Goal: Contribute content

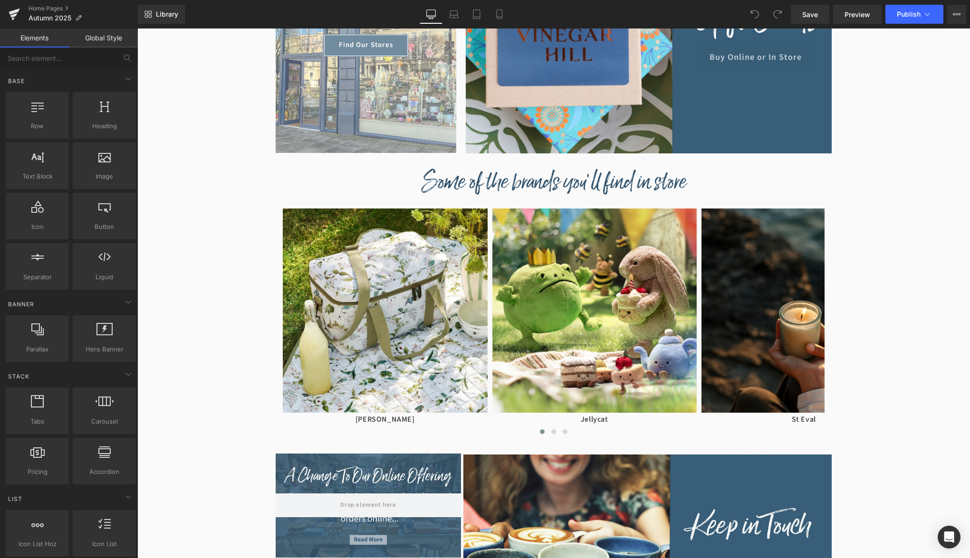
scroll to position [631, 0]
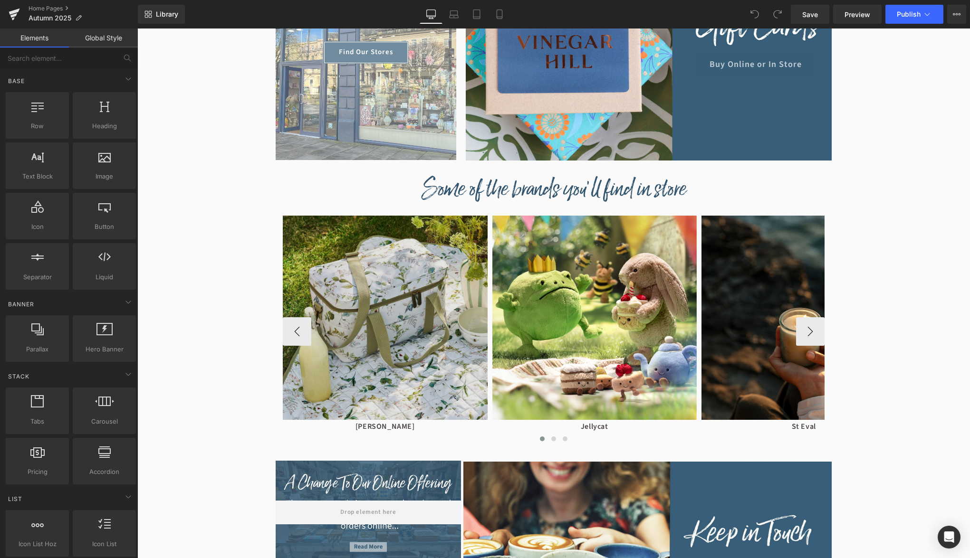
click at [419, 307] on img at bounding box center [385, 318] width 205 height 205
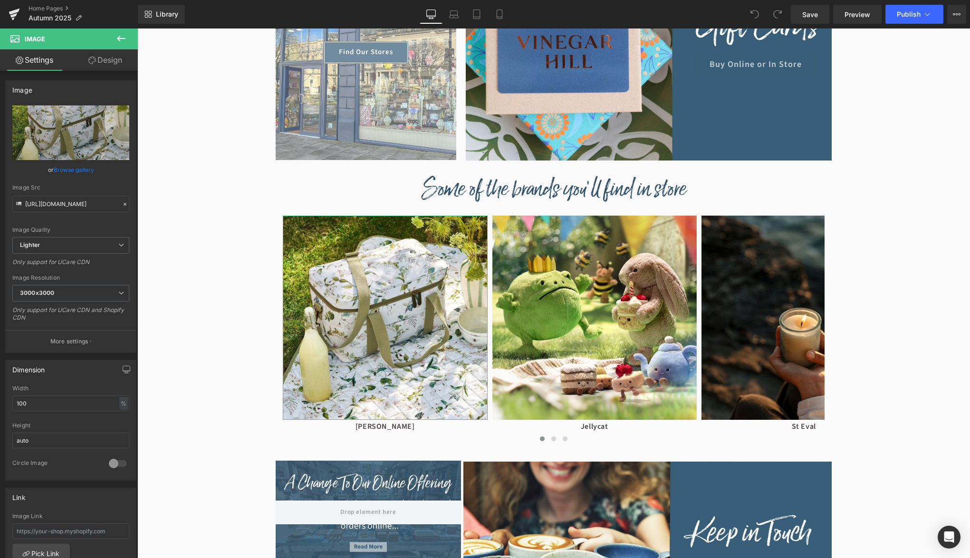
click at [86, 170] on link "Browse gallery" at bounding box center [74, 170] width 40 height 17
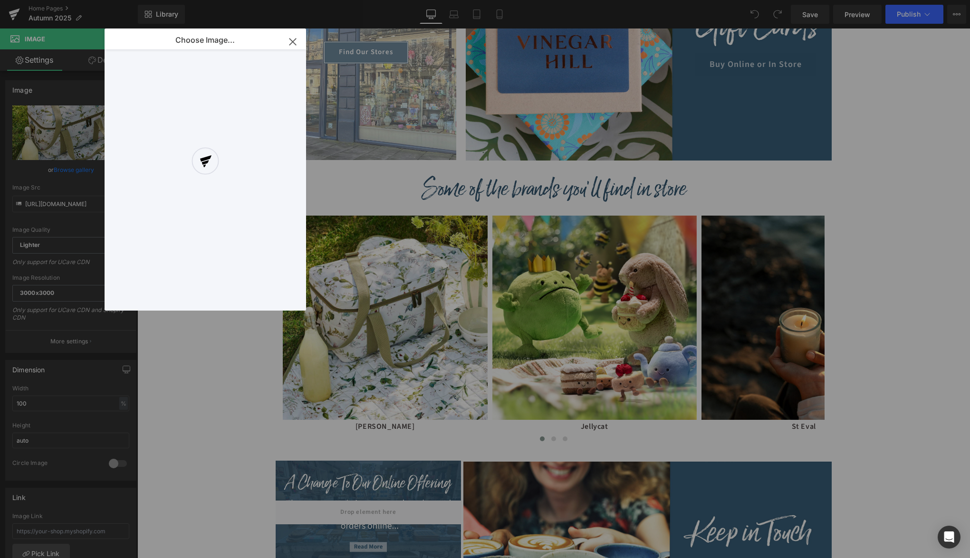
click at [289, 41] on div at bounding box center [206, 170] width 202 height 282
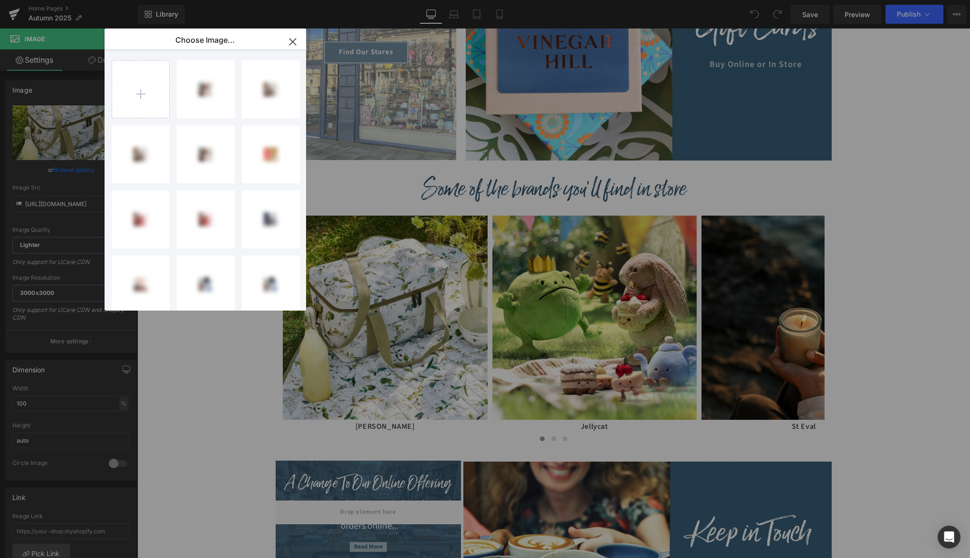
click at [292, 45] on icon "button" at bounding box center [292, 41] width 15 height 15
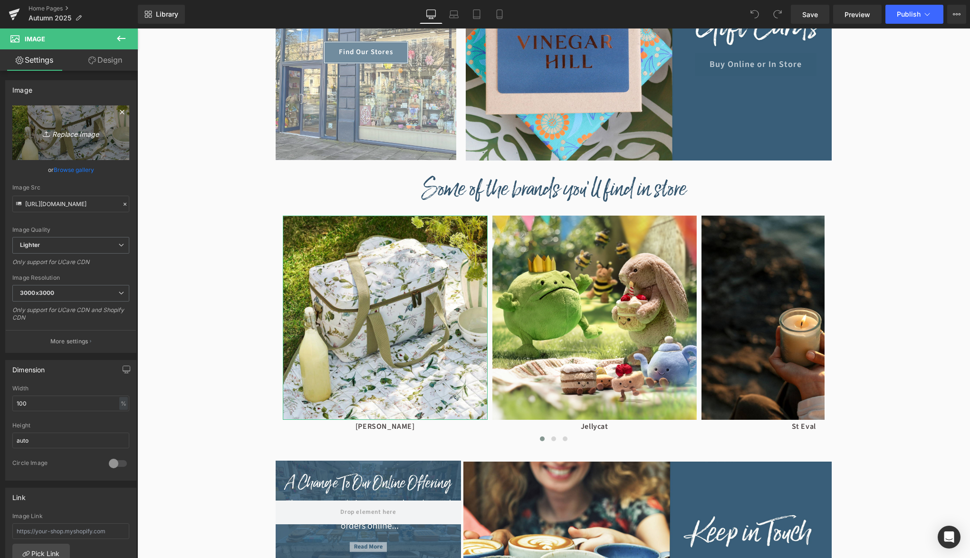
click at [70, 133] on icon "Replace Image" at bounding box center [71, 133] width 76 height 12
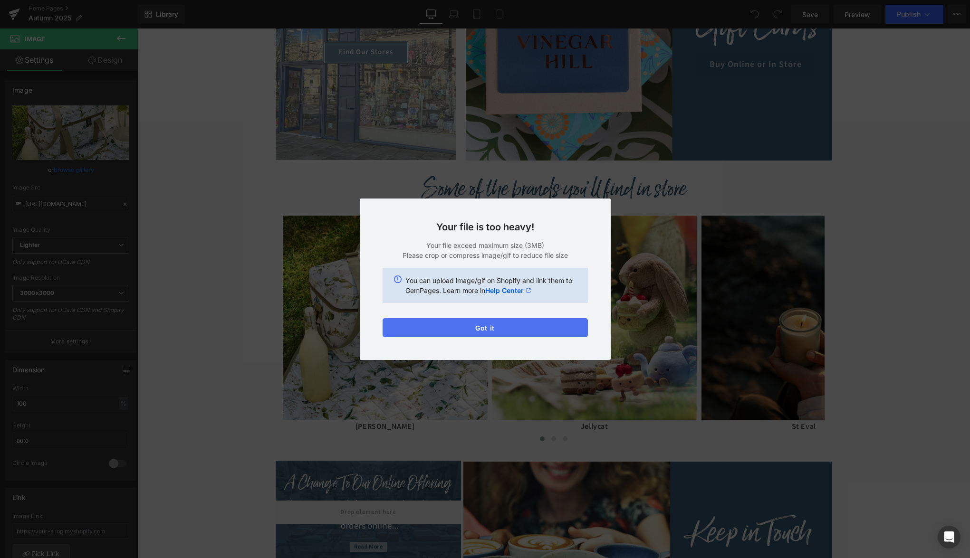
click at [485, 326] on button "Got it" at bounding box center [485, 327] width 205 height 19
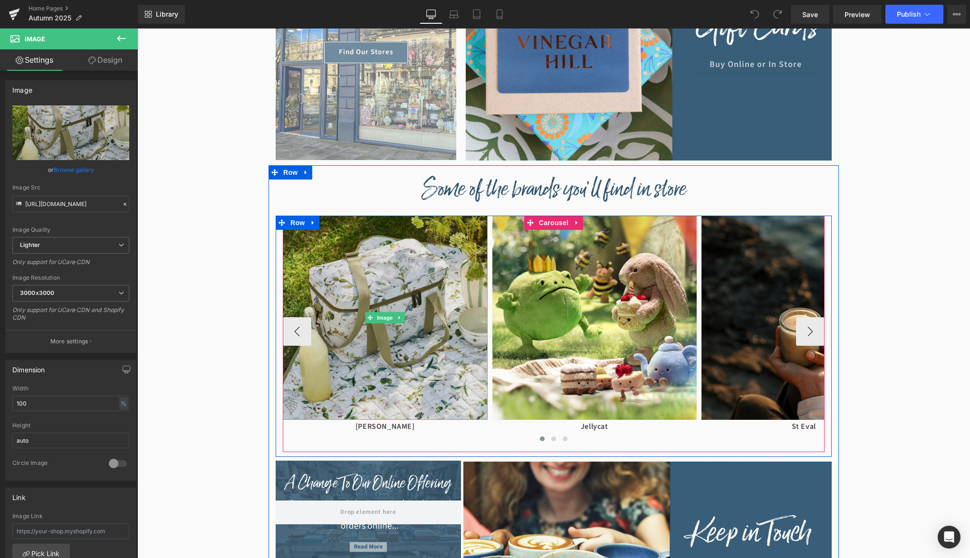
click at [342, 360] on img at bounding box center [385, 318] width 205 height 205
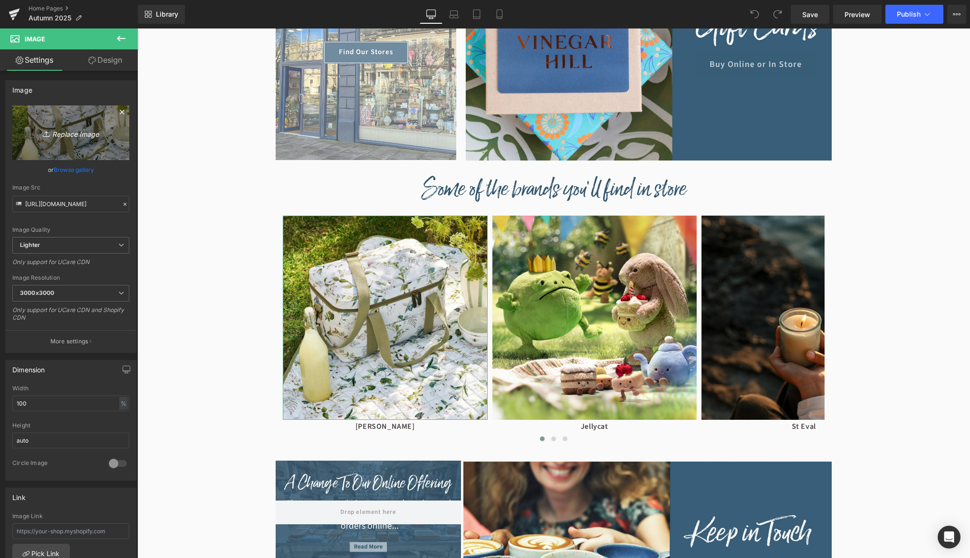
click at [78, 151] on link "Replace Image" at bounding box center [70, 133] width 117 height 55
type input "C:\fakepath\sophie-allport.jpg"
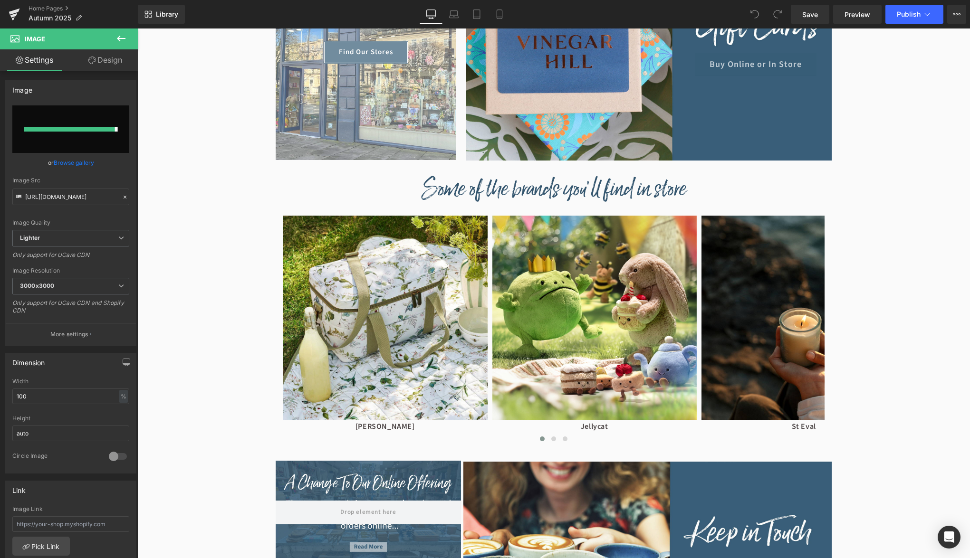
type input "[URL][DOMAIN_NAME]"
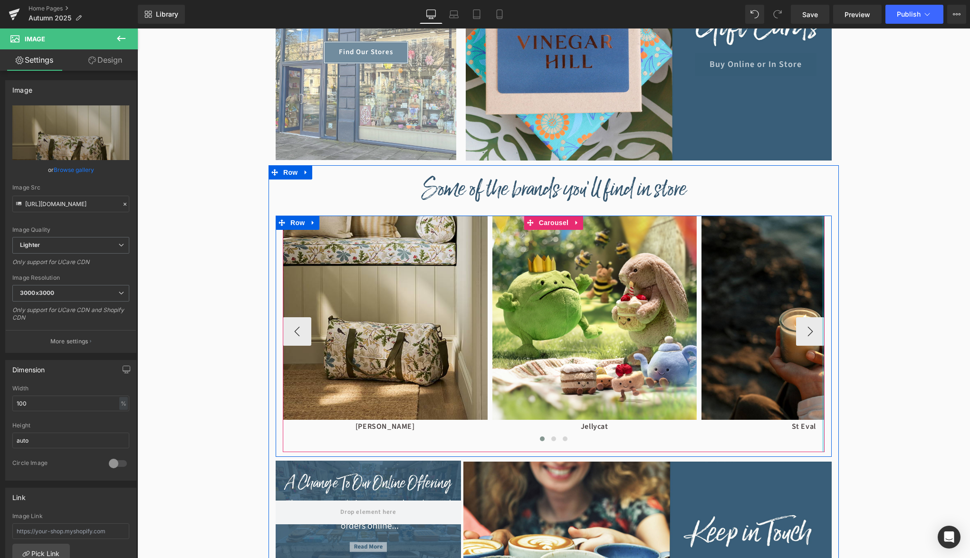
click at [824, 334] on div at bounding box center [823, 334] width 2 height 237
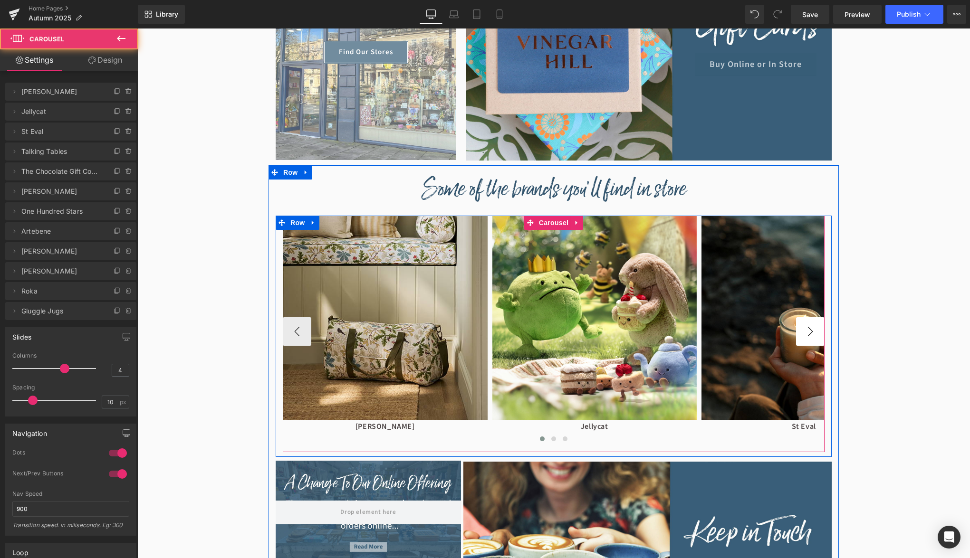
click at [813, 334] on button "›" at bounding box center [810, 331] width 29 height 29
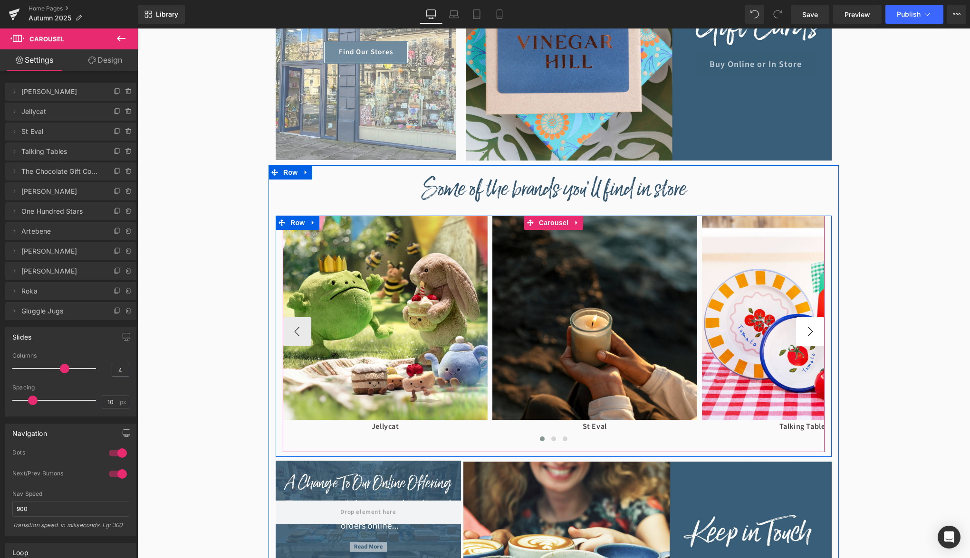
click at [813, 334] on button "›" at bounding box center [810, 331] width 29 height 29
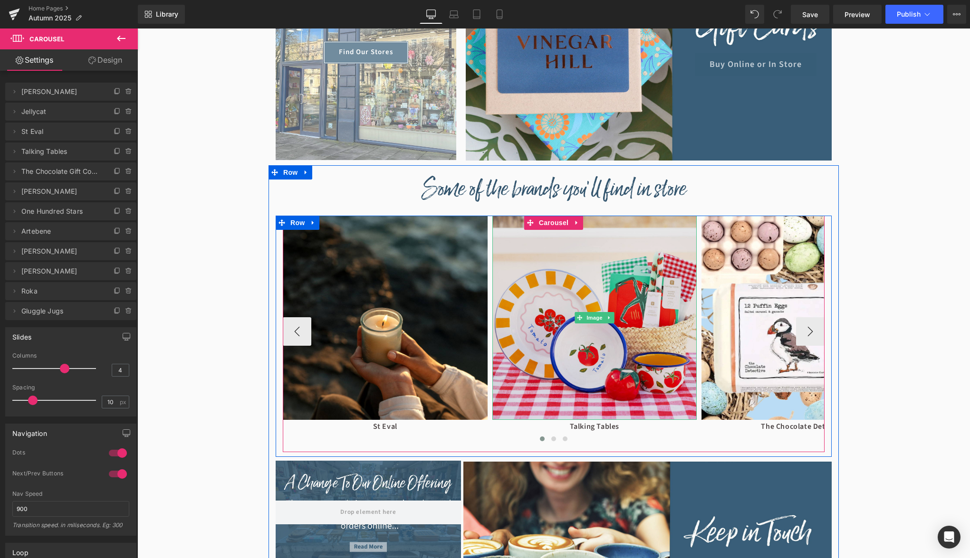
click at [629, 326] on img at bounding box center [594, 318] width 205 height 205
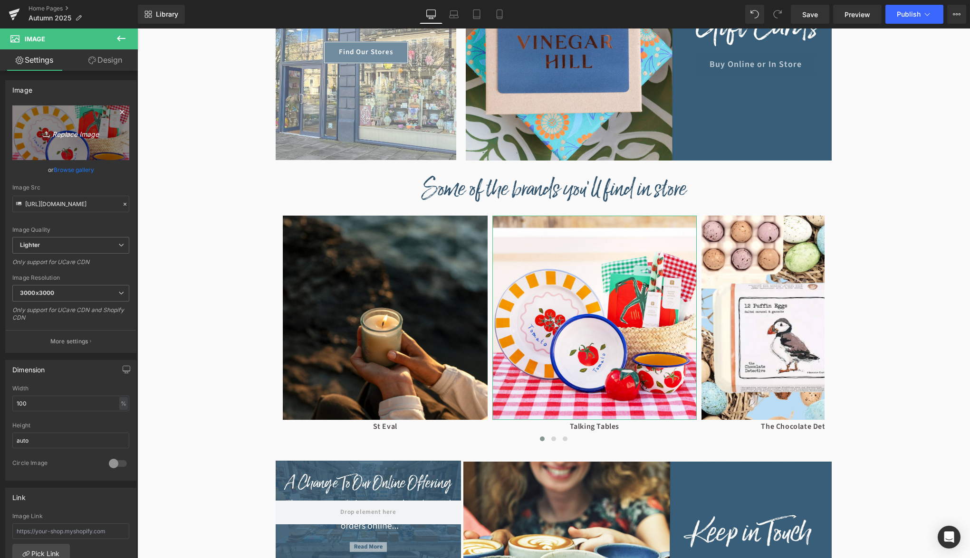
click at [53, 134] on icon "Replace Image" at bounding box center [71, 133] width 76 height 12
click at [77, 140] on link "Replace Image" at bounding box center [70, 133] width 117 height 55
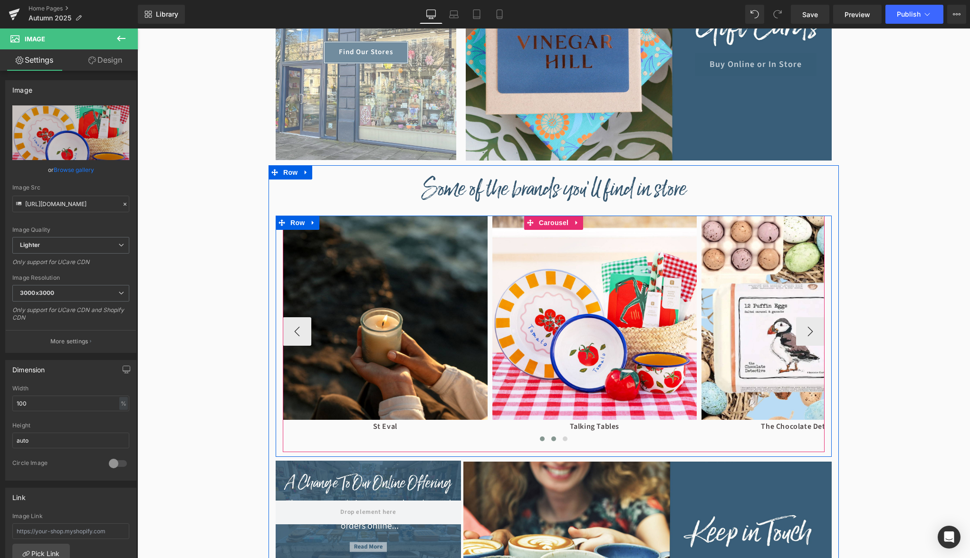
click at [556, 438] on span at bounding box center [553, 439] width 5 height 5
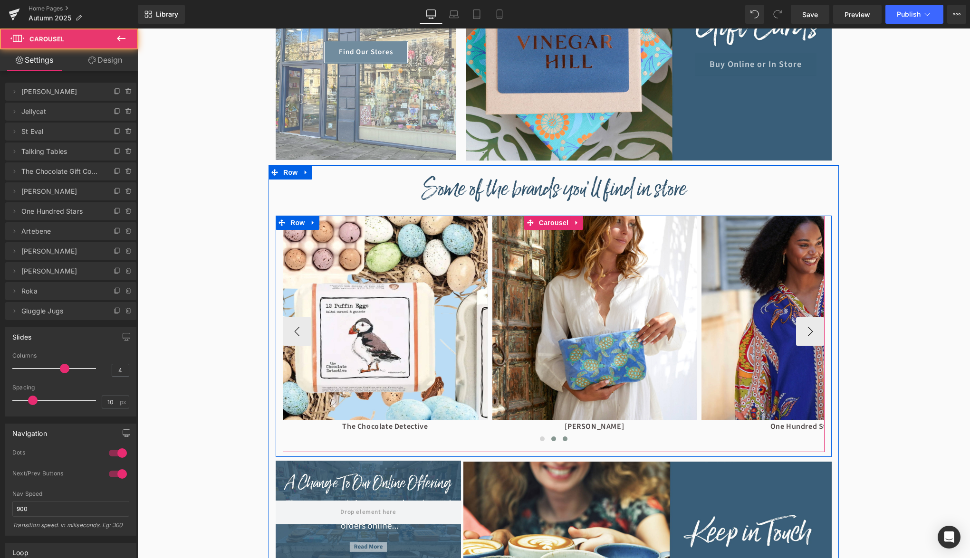
click at [567, 439] on button at bounding box center [564, 439] width 11 height 10
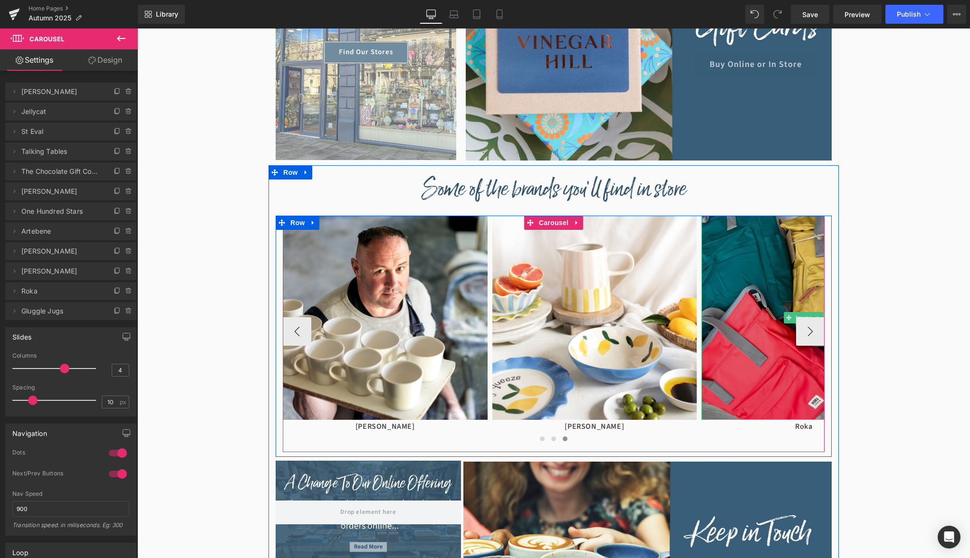
click at [736, 369] on img at bounding box center [803, 318] width 205 height 205
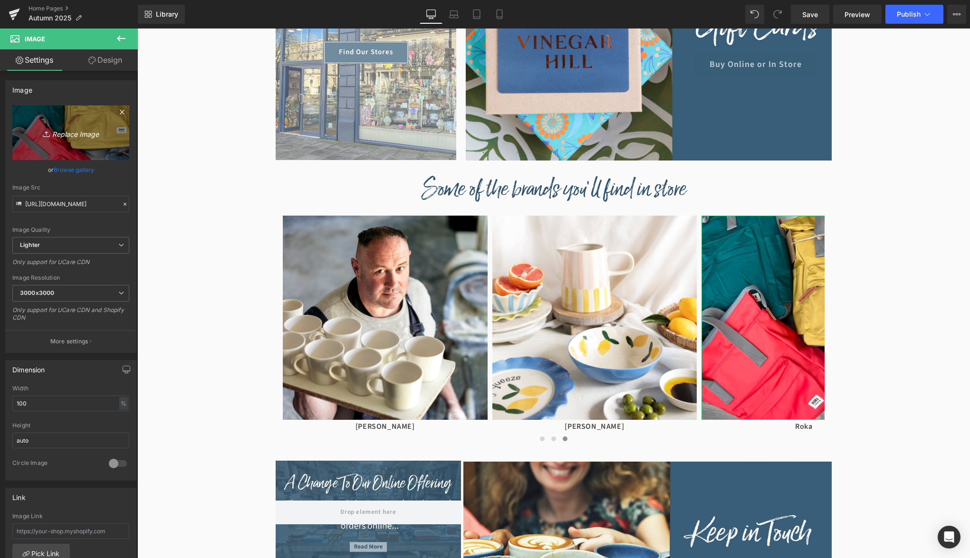
click at [65, 131] on icon "Replace Image" at bounding box center [71, 133] width 76 height 12
type input "C:\fakepath\Oasis Collection - Roka.jpg"
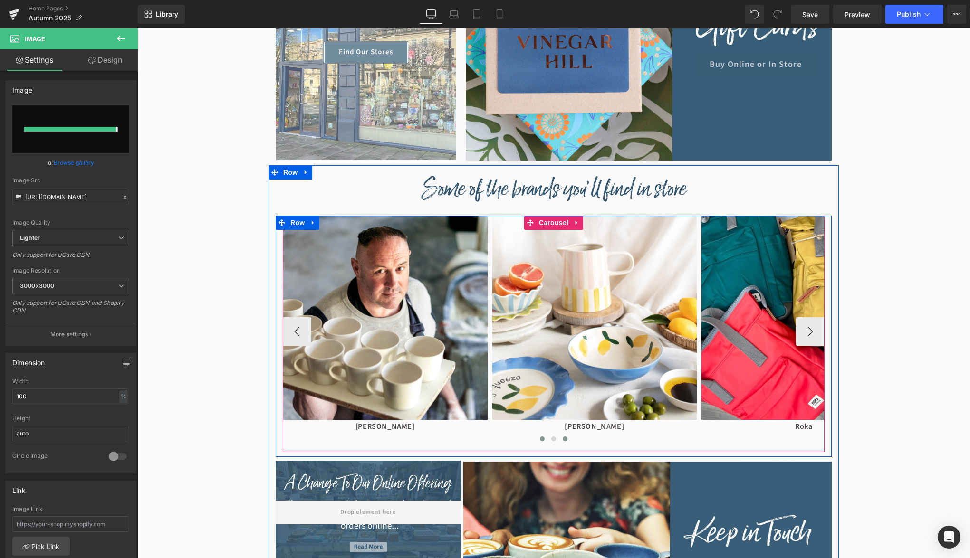
type input "[URL][DOMAIN_NAME]"
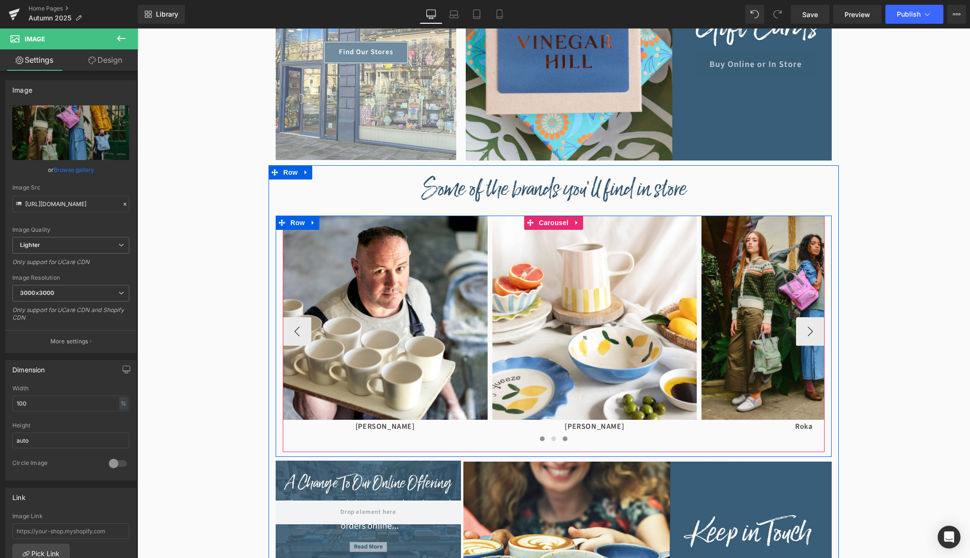
click at [544, 439] on span at bounding box center [542, 439] width 5 height 5
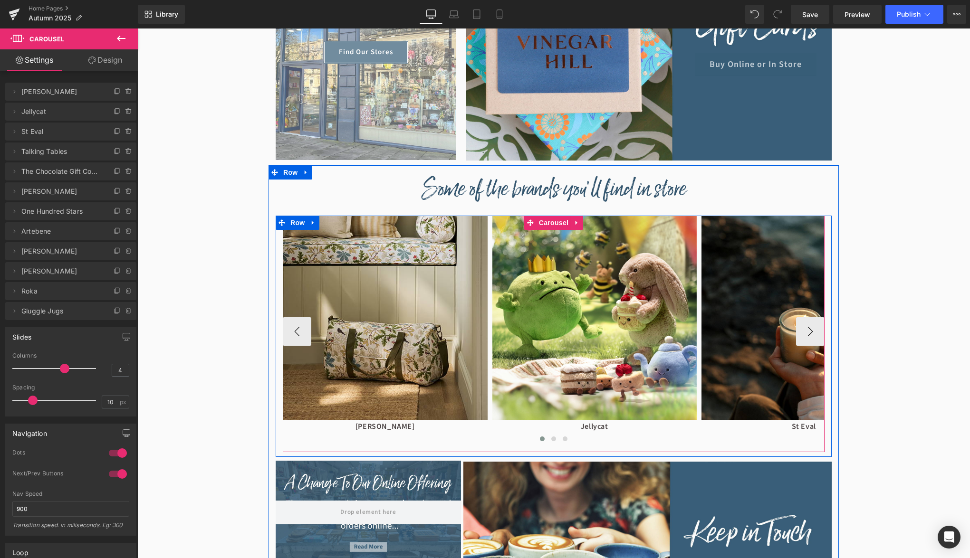
click at [572, 437] on div at bounding box center [554, 441] width 542 height 14
click at [566, 438] on span at bounding box center [565, 439] width 5 height 5
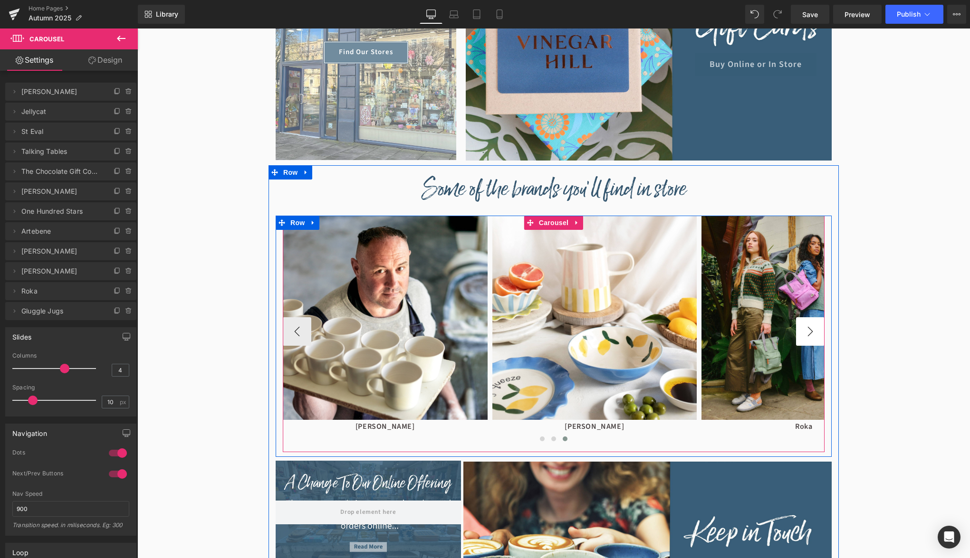
click at [819, 326] on button "›" at bounding box center [810, 331] width 29 height 29
click at [812, 328] on button "›" at bounding box center [810, 331] width 29 height 29
click at [544, 440] on span at bounding box center [542, 439] width 5 height 5
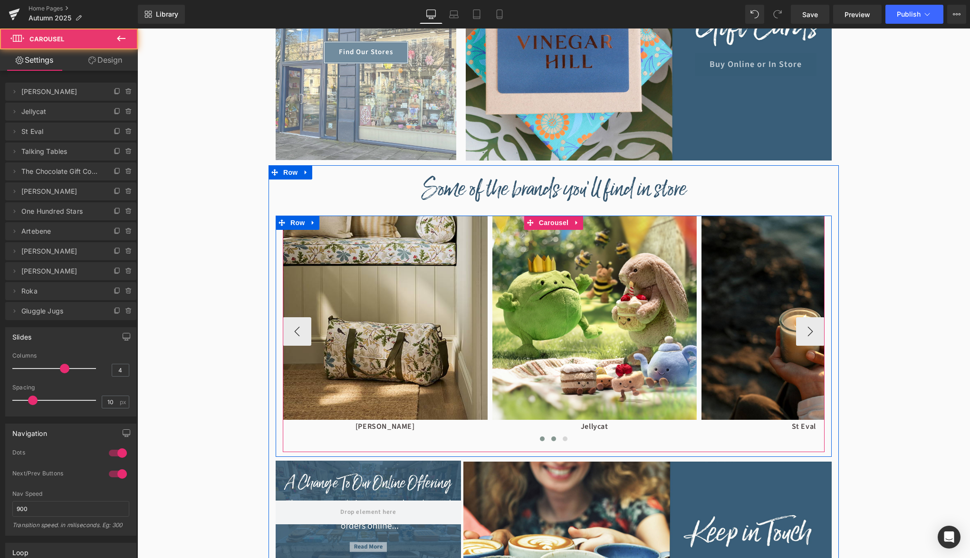
click at [555, 440] on span at bounding box center [553, 439] width 5 height 5
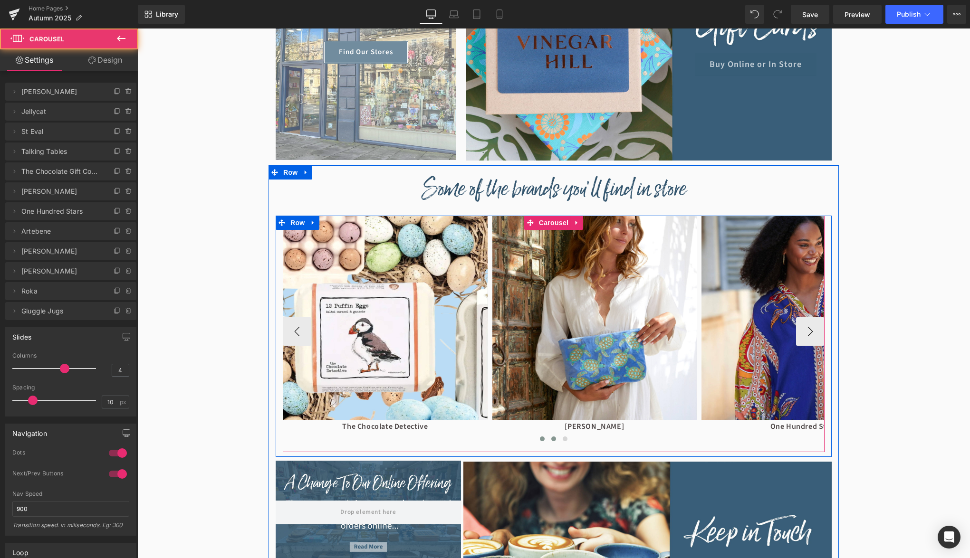
click at [544, 442] on button at bounding box center [542, 439] width 11 height 10
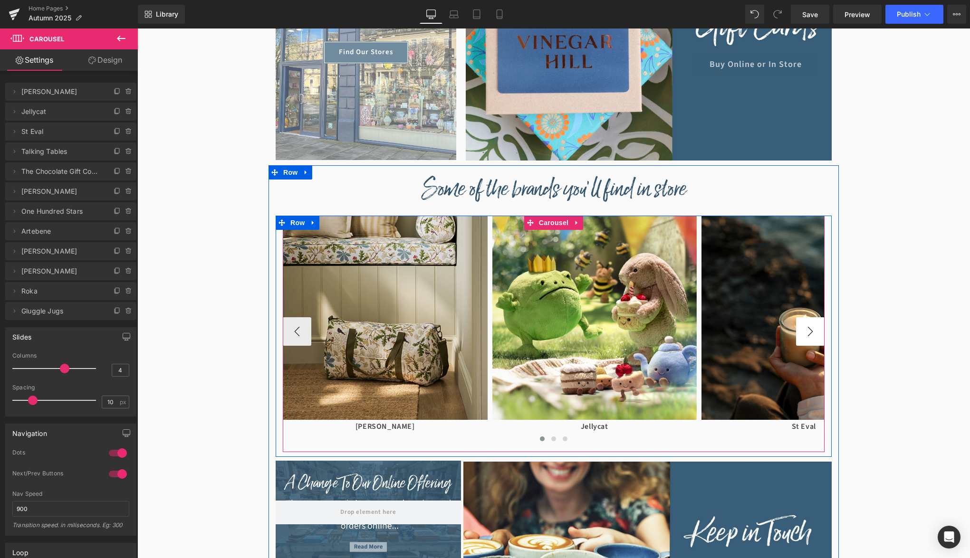
click at [804, 337] on button "›" at bounding box center [810, 331] width 29 height 29
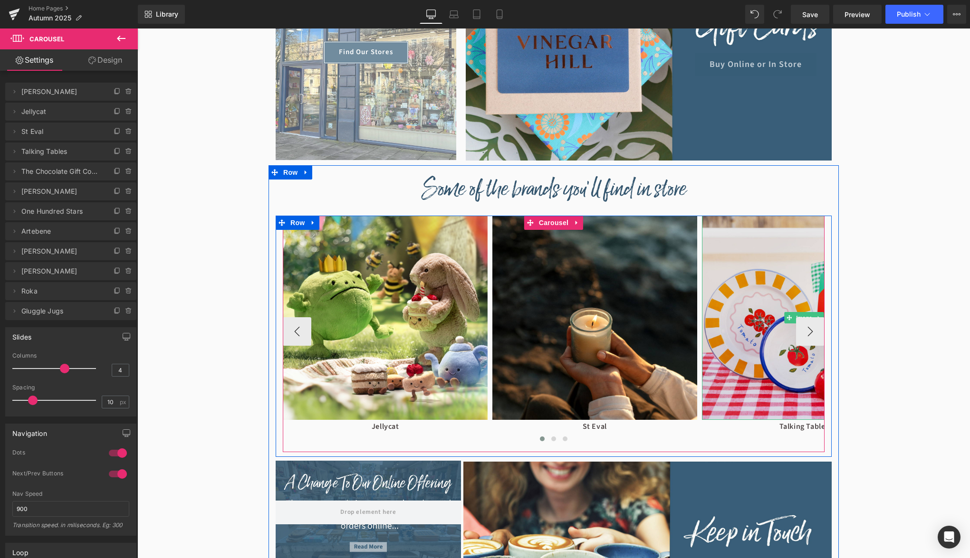
click at [768, 344] on img at bounding box center [804, 318] width 205 height 205
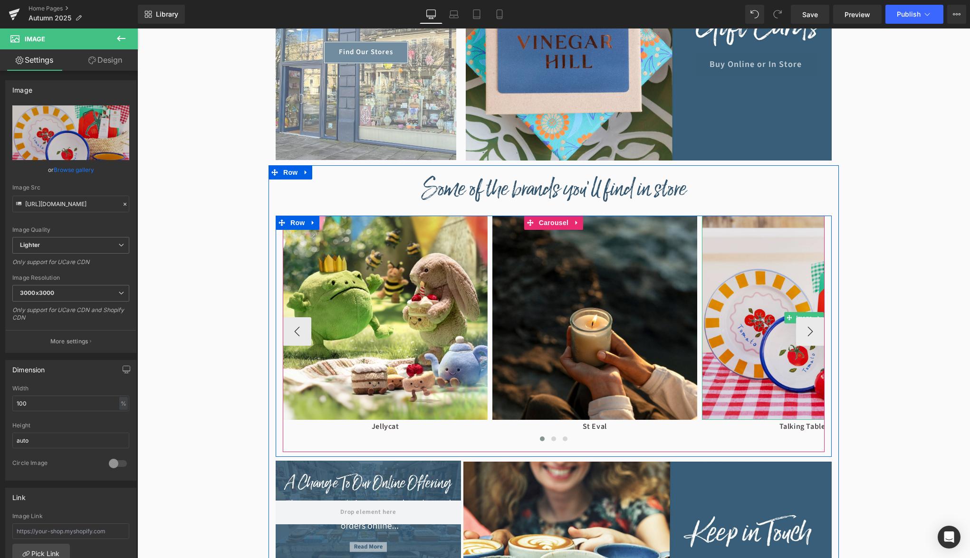
click at [731, 374] on img at bounding box center [804, 318] width 205 height 205
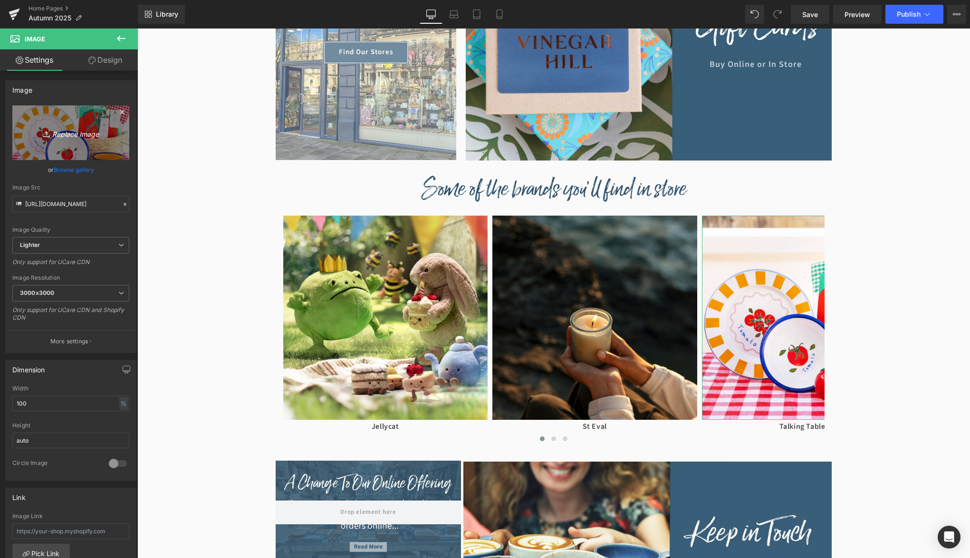
click at [50, 130] on icon at bounding box center [48, 134] width 10 height 10
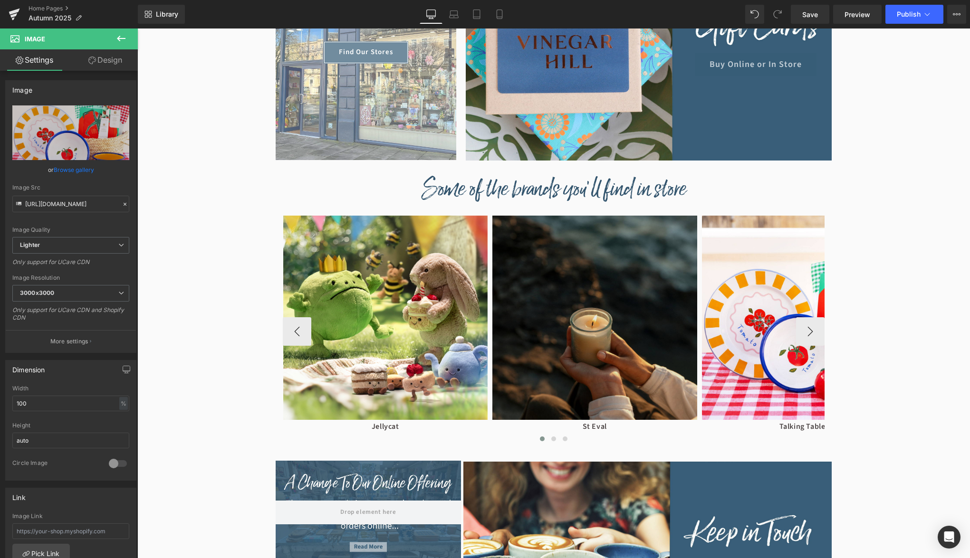
type input "C:\fakepath\Talking-Tables.jpg"
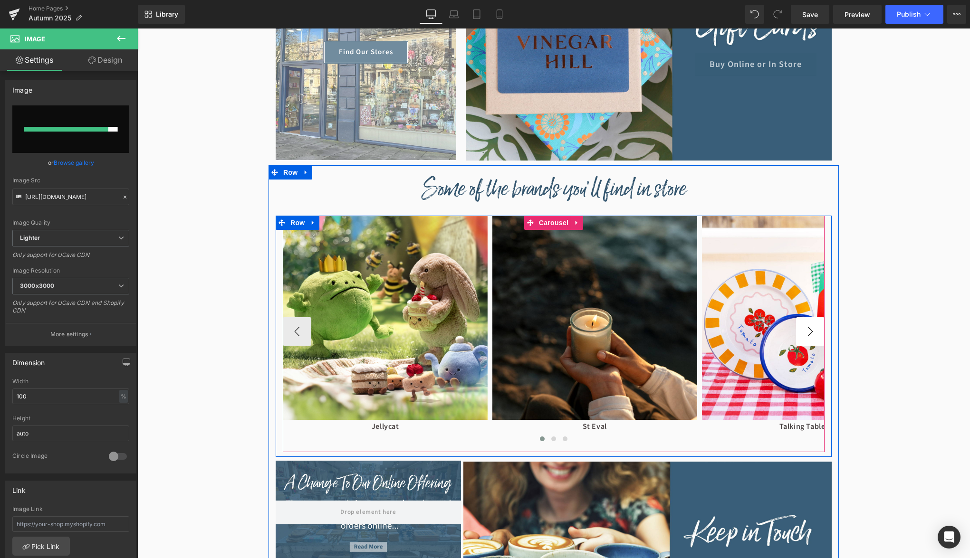
click at [812, 329] on button "›" at bounding box center [810, 331] width 29 height 29
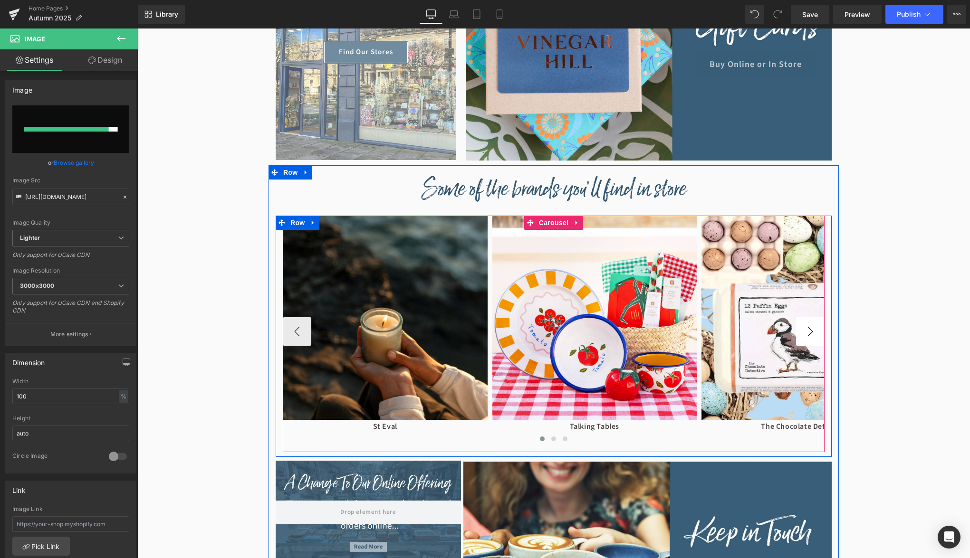
click at [812, 329] on button "›" at bounding box center [810, 331] width 29 height 29
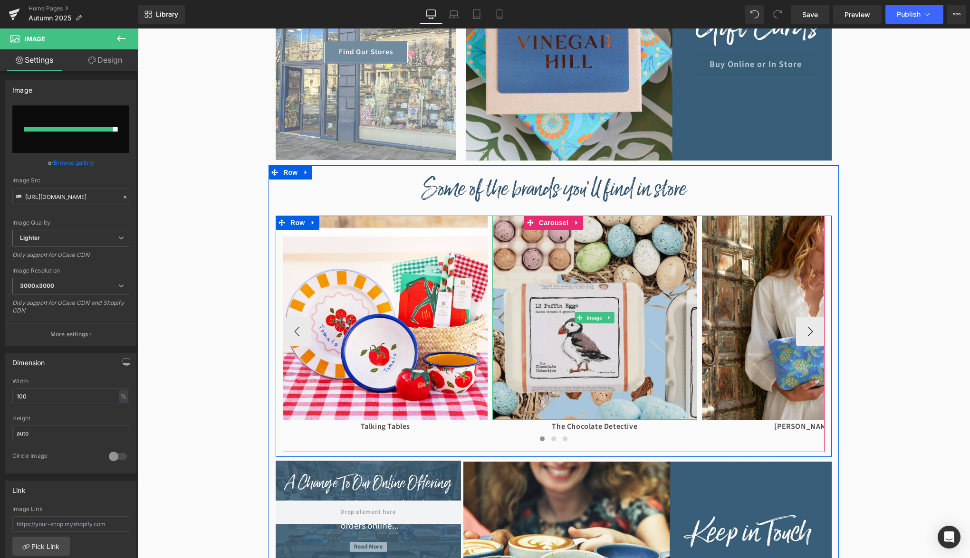
click at [566, 363] on img at bounding box center [594, 318] width 205 height 205
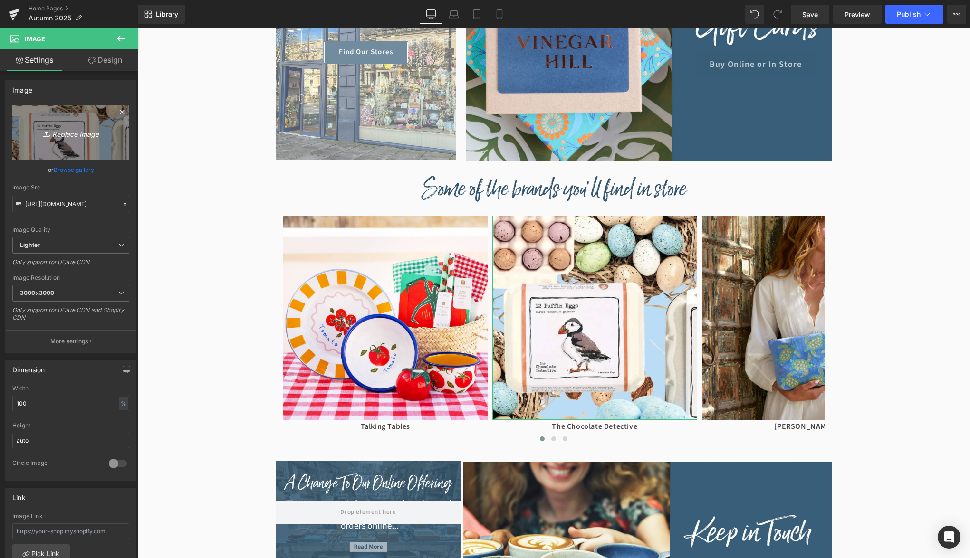
click at [87, 124] on link "Replace Image" at bounding box center [70, 133] width 117 height 55
type input "C:\fakepath\Bramley.jpg"
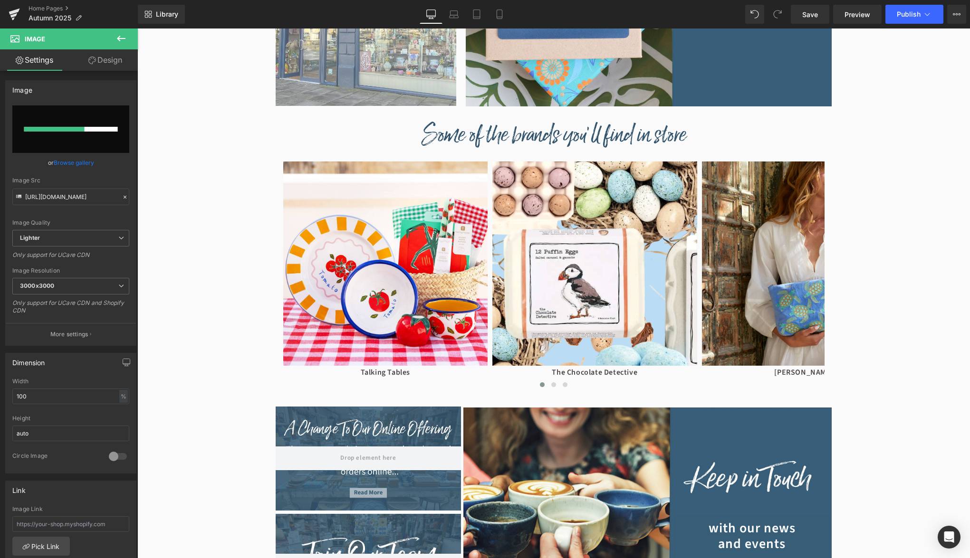
scroll to position [691, 0]
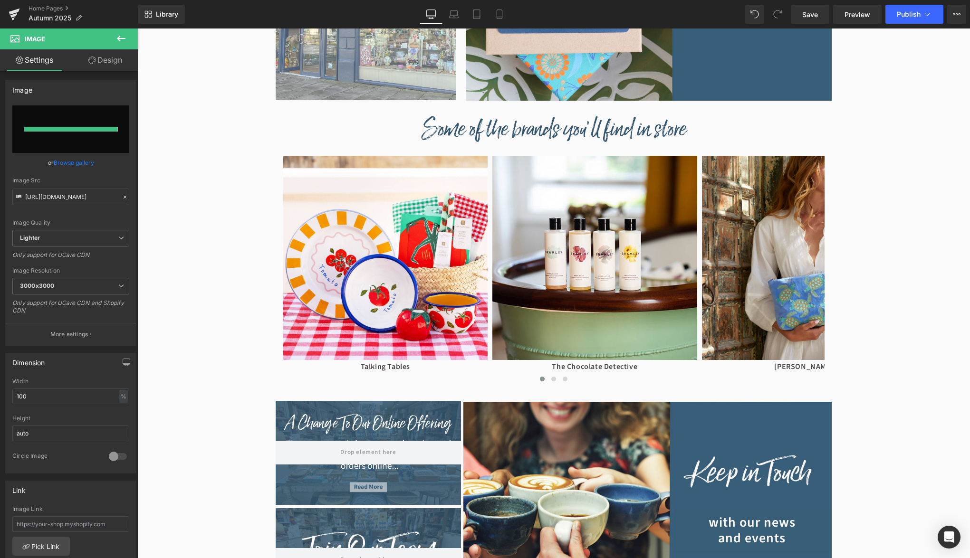
type input "[URL][DOMAIN_NAME]"
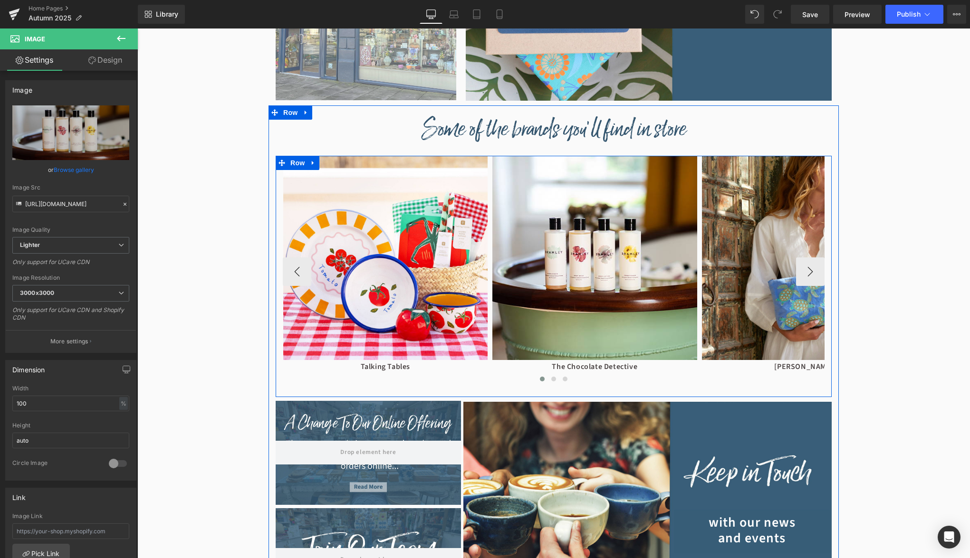
click at [622, 369] on link at bounding box center [620, 367] width 10 height 11
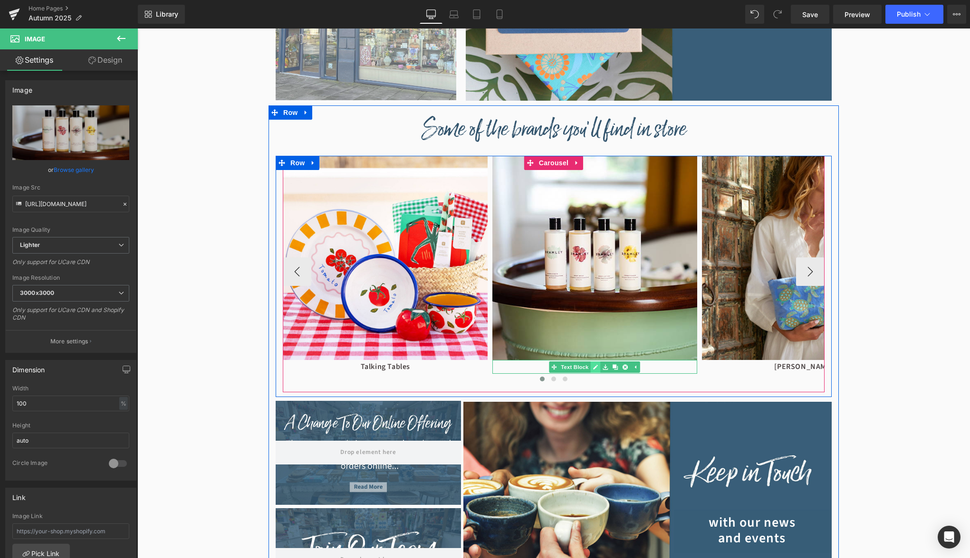
click at [596, 368] on link at bounding box center [596, 367] width 10 height 11
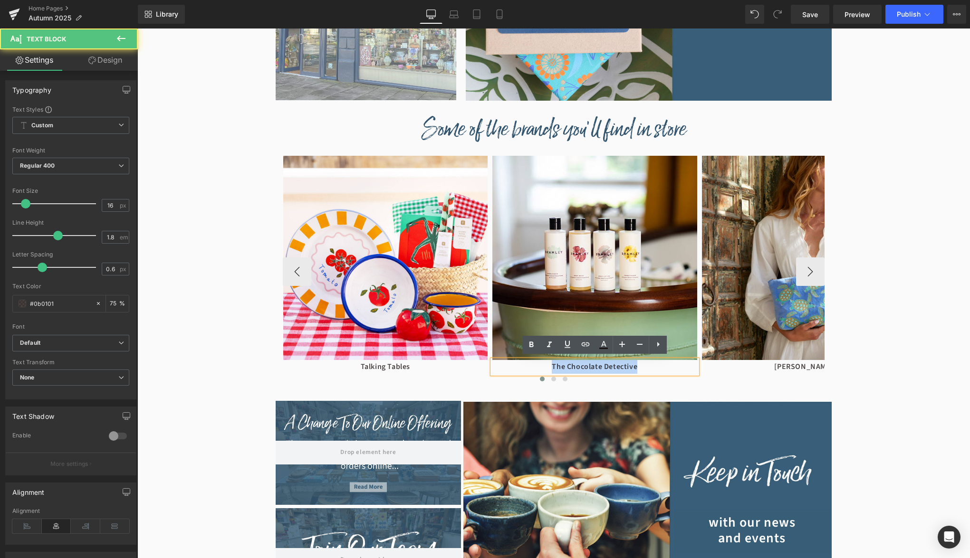
drag, startPoint x: 642, startPoint y: 363, endPoint x: 552, endPoint y: 364, distance: 90.3
click at [552, 364] on p "The Chocolate Detective" at bounding box center [594, 367] width 205 height 14
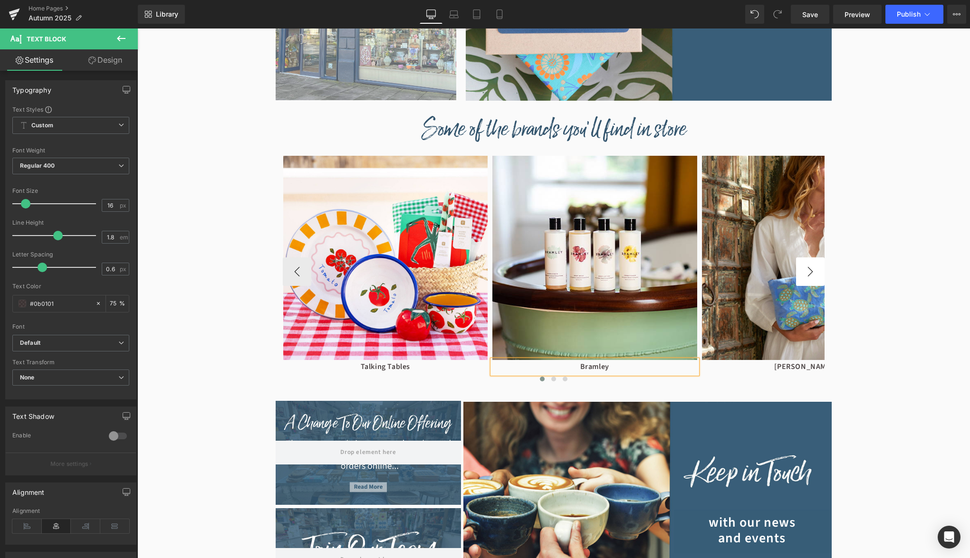
click at [814, 273] on button "›" at bounding box center [810, 272] width 29 height 29
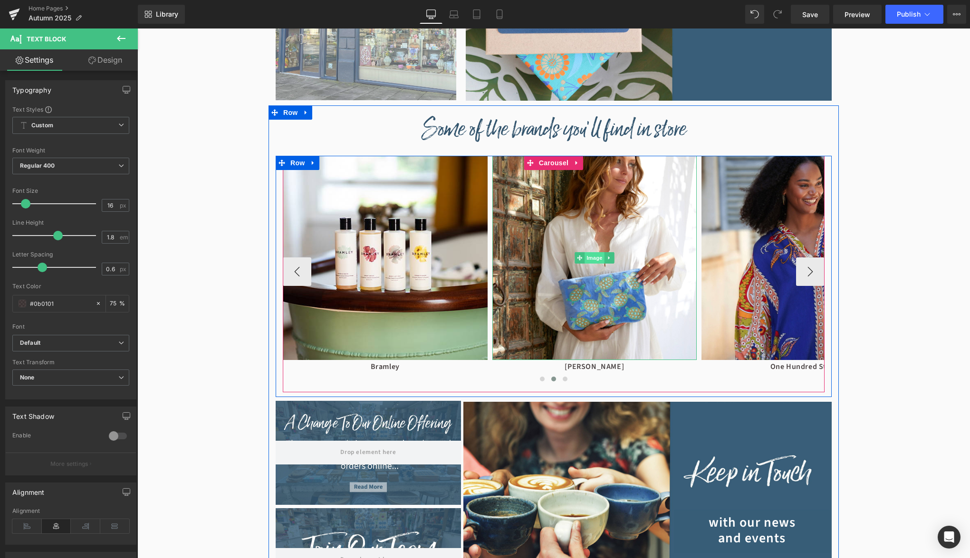
click at [594, 254] on span "Image" at bounding box center [595, 257] width 20 height 11
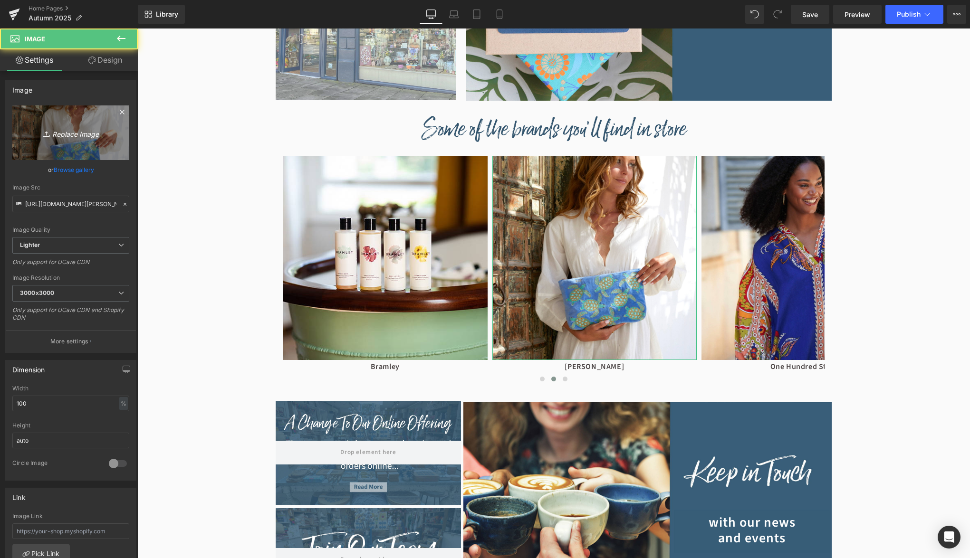
click at [83, 107] on link "Replace Image" at bounding box center [70, 133] width 117 height 55
type input "C:\fakepath\[PERSON_NAME].jpg"
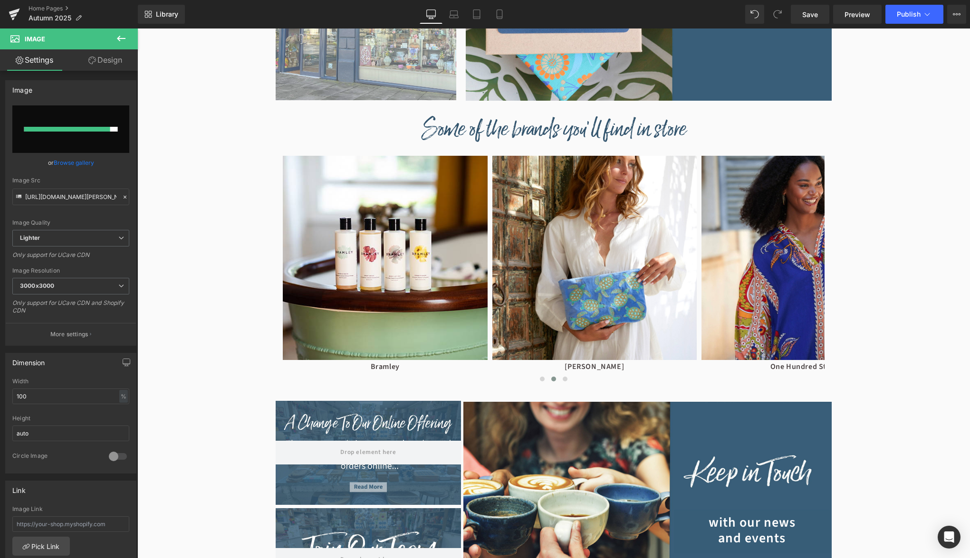
type input "[URL][DOMAIN_NAME][PERSON_NAME]"
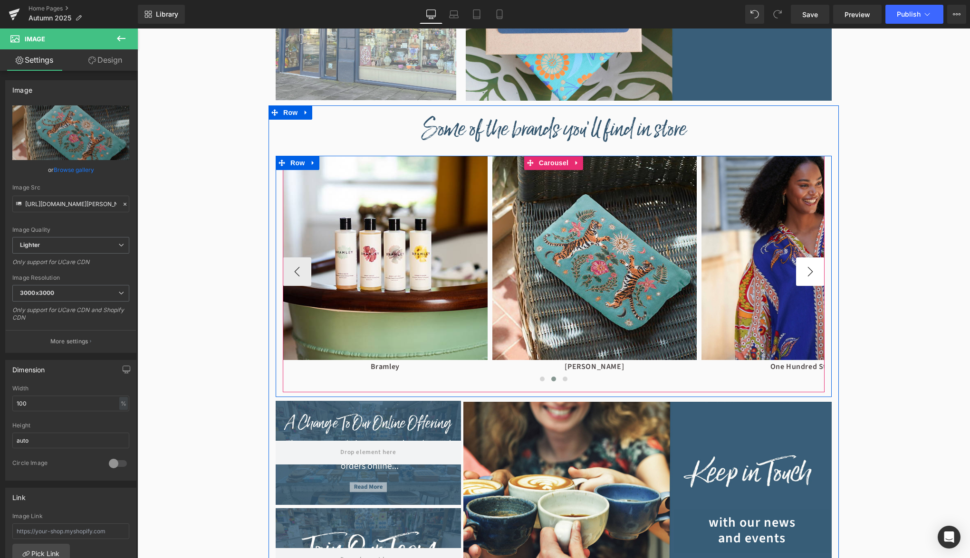
click at [818, 266] on button "›" at bounding box center [810, 272] width 29 height 29
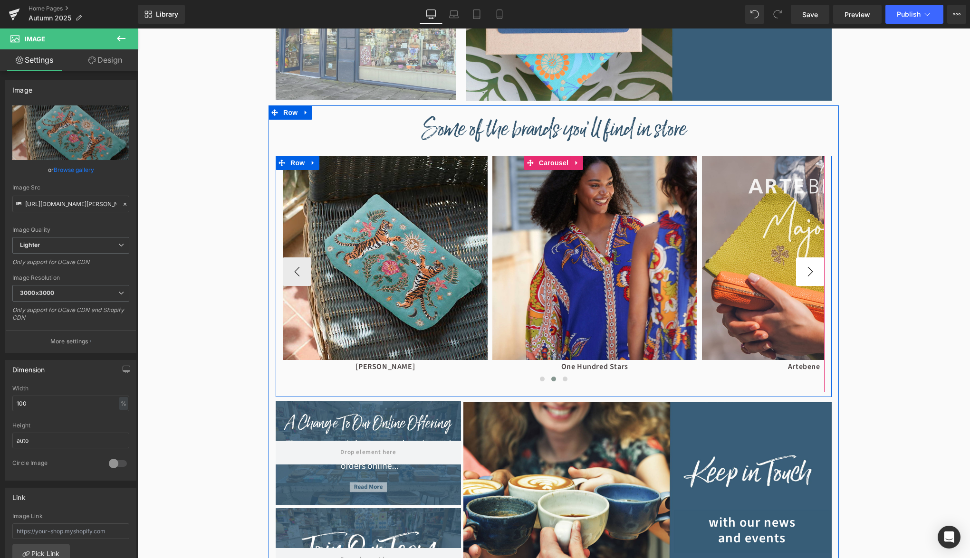
click at [818, 266] on button "›" at bounding box center [810, 272] width 29 height 29
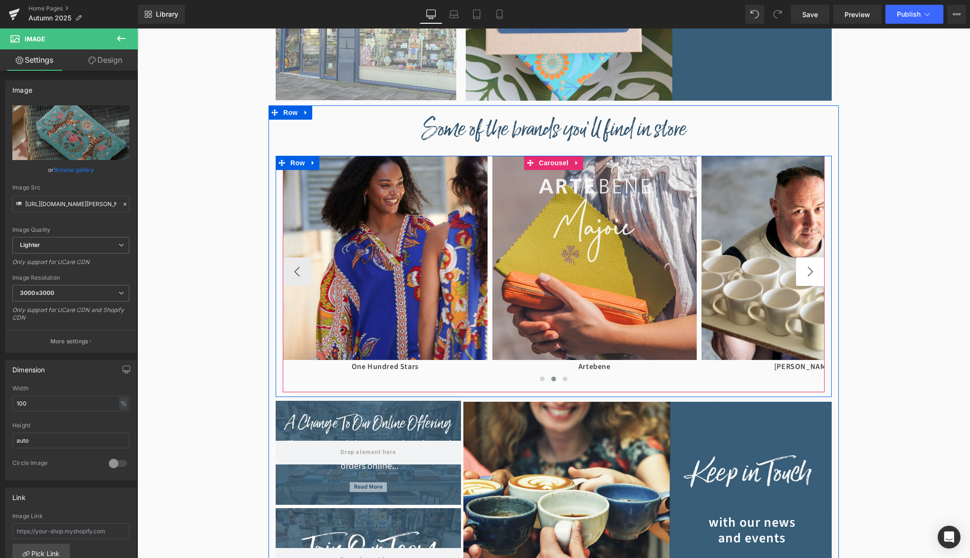
click at [812, 266] on button "›" at bounding box center [810, 272] width 29 height 29
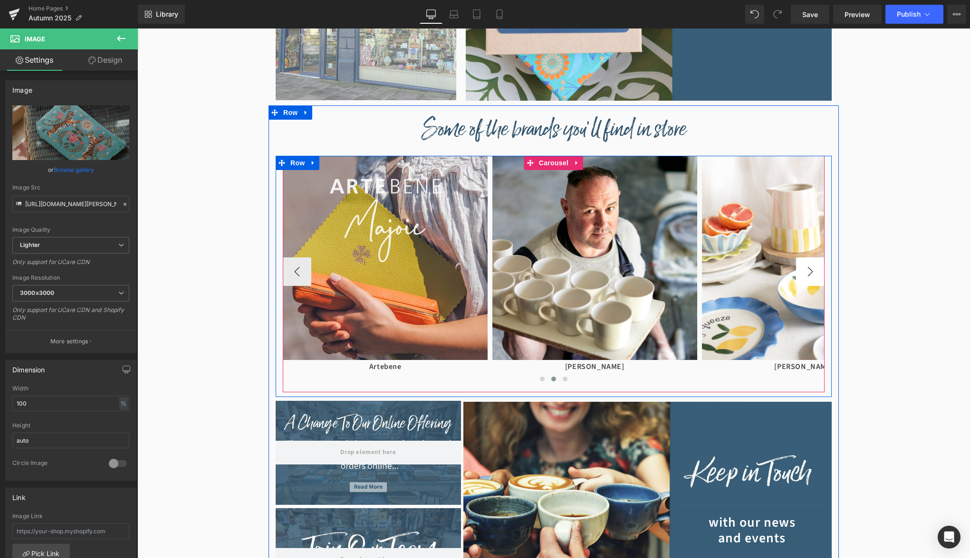
click at [812, 266] on button "›" at bounding box center [810, 272] width 29 height 29
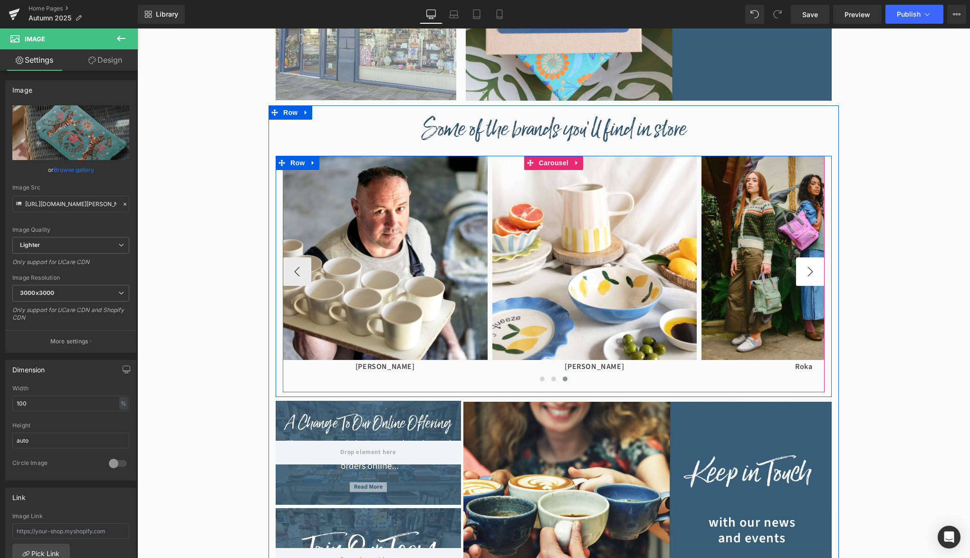
click at [812, 266] on button "›" at bounding box center [810, 272] width 29 height 29
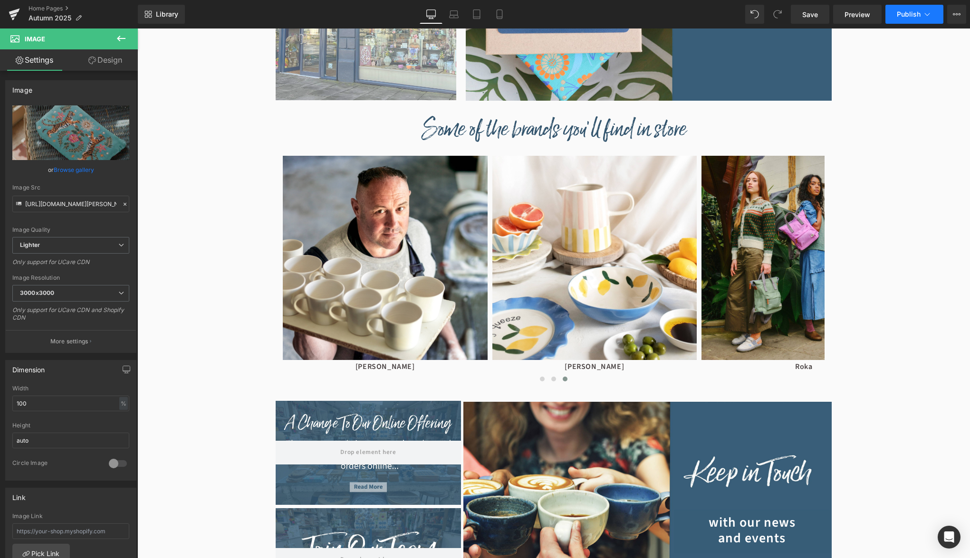
click at [929, 5] on button "Publish" at bounding box center [914, 14] width 58 height 19
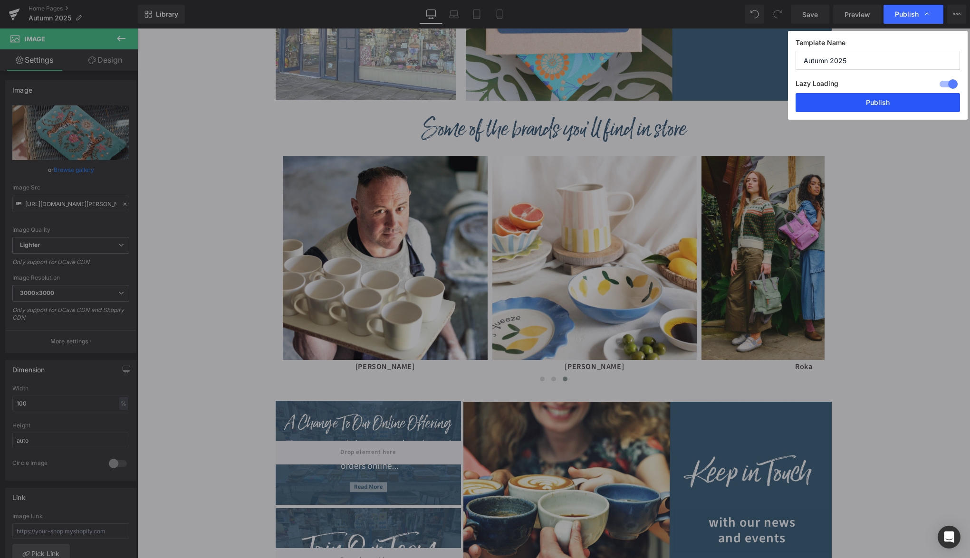
click at [888, 99] on button "Publish" at bounding box center [878, 102] width 164 height 19
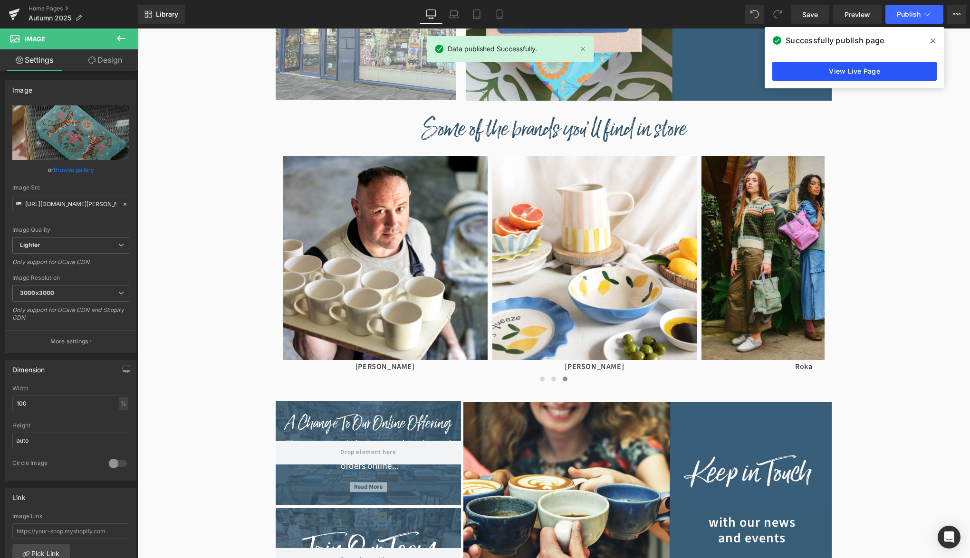
click at [882, 73] on link "View Live Page" at bounding box center [854, 71] width 164 height 19
